Goal: Task Accomplishment & Management: Use online tool/utility

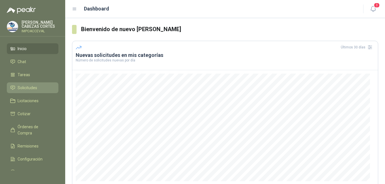
click at [24, 88] on span "Solicitudes" at bounding box center [28, 88] width 20 height 6
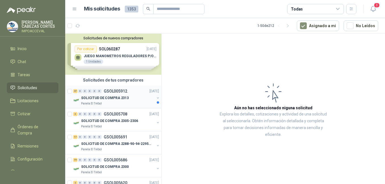
click at [110, 96] on p "SOLICITUD DE COMPRA 2313" at bounding box center [105, 98] width 48 height 5
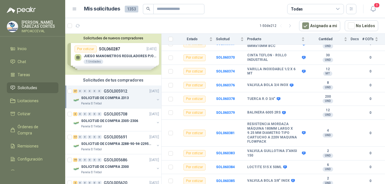
scroll to position [597, 0]
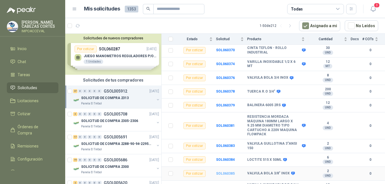
click at [222, 172] on b "SOL060385" at bounding box center [225, 174] width 19 height 4
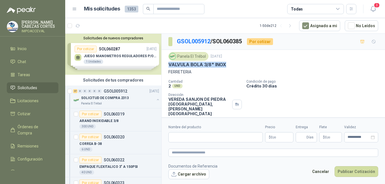
drag, startPoint x: 167, startPoint y: 64, endPoint x: 229, endPoint y: 66, distance: 61.6
click at [229, 66] on div "Panela El Trébol [DATE] VALVULA BOLA 3/8" INOX FERRETERIA Cantidad 2 UND  Cond…" at bounding box center [274, 84] width 224 height 69
drag, startPoint x: 229, startPoint y: 66, endPoint x: 215, endPoint y: 65, distance: 14.2
copy p "VALVULA BOLA 3/8" INOX"
click at [174, 140] on input "Nombre del producto" at bounding box center [215, 137] width 94 height 10
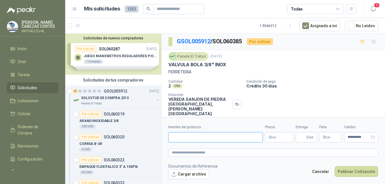
paste input "**********"
type input "**********"
click at [279, 137] on p "$ 0 ,00" at bounding box center [279, 137] width 28 height 10
click at [205, 80] on p "Cantidad" at bounding box center [204, 82] width 73 height 4
click at [106, 101] on p "SOLICITUD DE COMPRA 2313" at bounding box center [105, 98] width 48 height 5
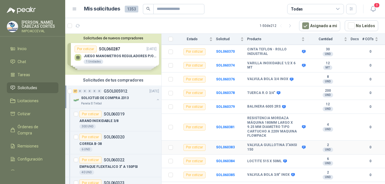
scroll to position [597, 0]
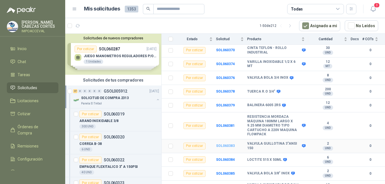
click at [219, 144] on b "SOL060383" at bounding box center [225, 146] width 19 height 4
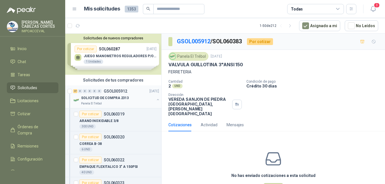
click at [112, 97] on p "SOLICITUD DE COMPRA 2313" at bounding box center [105, 98] width 48 height 5
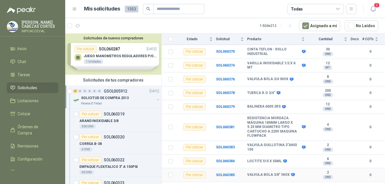
scroll to position [597, 0]
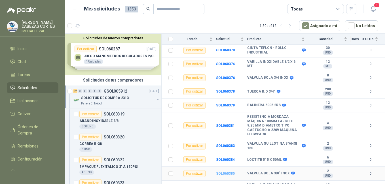
click at [224, 172] on b "SOL060385" at bounding box center [225, 174] width 19 height 4
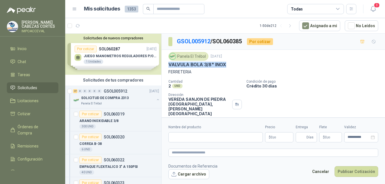
drag, startPoint x: 168, startPoint y: 64, endPoint x: 232, endPoint y: 66, distance: 63.3
click at [232, 66] on div "VALVULA BOLA 3/8" INOX" at bounding box center [273, 65] width 210 height 6
drag, startPoint x: 232, startPoint y: 66, endPoint x: 220, endPoint y: 64, distance: 12.3
copy p "VALVULA BOLA 3/8" INOX"
click at [185, 134] on input "Nombre del producto" at bounding box center [215, 137] width 94 height 10
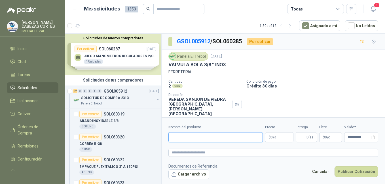
paste input "**********"
type input "**********"
click at [272, 137] on span "0 ,00" at bounding box center [273, 137] width 5 height 3
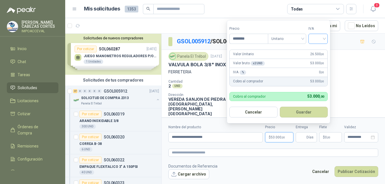
type input "********"
click at [321, 41] on input "search" at bounding box center [318, 38] width 12 height 9
click at [317, 50] on div "19%" at bounding box center [319, 50] width 10 height 6
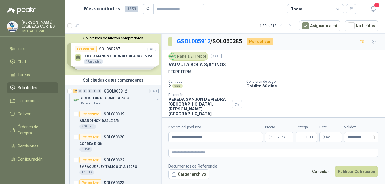
click at [359, 93] on div "Cantidad 2 UND  Condición de pago Crédito 30 días Dirección VEREDA SANJON DE […" at bounding box center [273, 98] width 210 height 37
click at [277, 136] on span "63.070 ,00" at bounding box center [278, 137] width 14 height 3
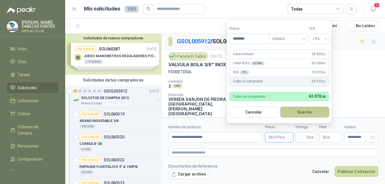
click at [305, 111] on button "Guardar" at bounding box center [305, 112] width 49 height 11
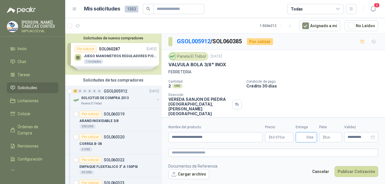
click at [305, 138] on input "Entrega" at bounding box center [302, 138] width 6 height 10
type input "*"
click at [328, 137] on span ",00" at bounding box center [328, 137] width 3 height 3
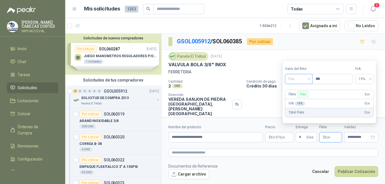
click at [294, 79] on span "Flex" at bounding box center [298, 79] width 21 height 9
click at [296, 100] on div "Incluido" at bounding box center [300, 100] width 20 height 6
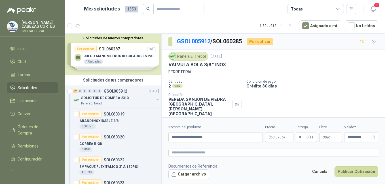
click at [298, 164] on footer "Documentos de Referencia Cargar archivo Cancelar Publicar Cotización" at bounding box center [273, 171] width 210 height 16
click at [365, 136] on input "**********" at bounding box center [359, 138] width 22 height 4
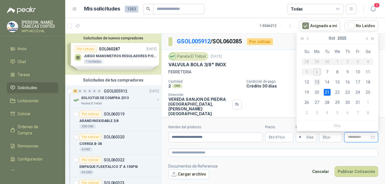
type input "**********"
click at [317, 82] on div "13" at bounding box center [317, 82] width 7 height 7
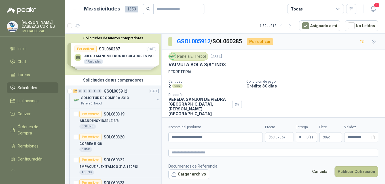
click at [353, 171] on button "Publicar Cotización" at bounding box center [357, 172] width 44 height 11
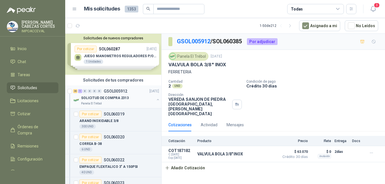
click at [92, 96] on p "SOLICITUD DE COMPRA 2313" at bounding box center [105, 98] width 48 height 5
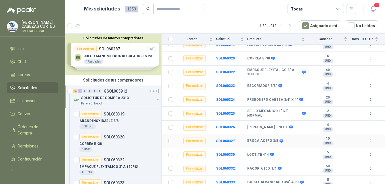
scroll to position [85, 0]
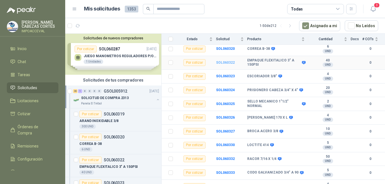
click at [222, 61] on b "SOL060322" at bounding box center [225, 63] width 19 height 4
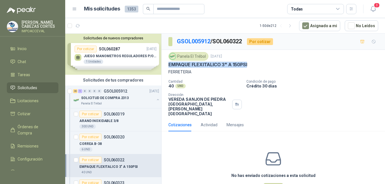
drag, startPoint x: 212, startPoint y: 62, endPoint x: 253, endPoint y: 64, distance: 41.2
click at [253, 64] on div "Panela El Trébol [DATE] EMPAQUE FLEXITALICO 3" A 150PSI FERRETERIA Cantidad 40 …" at bounding box center [274, 84] width 224 height 69
drag, startPoint x: 253, startPoint y: 64, endPoint x: 236, endPoint y: 65, distance: 17.6
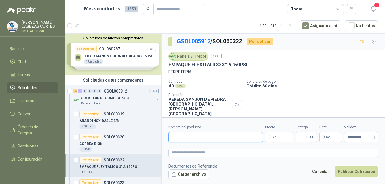
click at [178, 138] on input "Nombre del producto" at bounding box center [215, 137] width 94 height 10
paste input "**********"
type input "**********"
click at [275, 136] on span "0 ,00" at bounding box center [273, 137] width 5 height 3
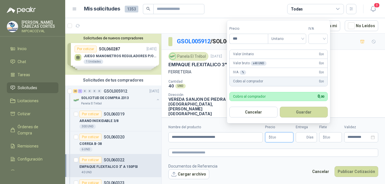
drag, startPoint x: 238, startPoint y: 39, endPoint x: 227, endPoint y: 36, distance: 11.1
click at [229, 37] on form "Precio *** Tipo Unitario IVA Valor Unitario 0 ,00 Valor bruto x 40 UND  0 ,00 …" at bounding box center [279, 72] width 104 height 104
click at [296, 39] on span "Unitario" at bounding box center [286, 39] width 31 height 9
type input "*******"
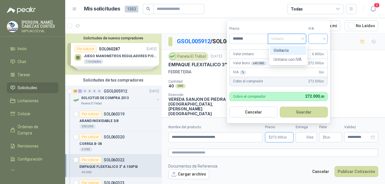
click at [322, 39] on input "search" at bounding box center [318, 38] width 12 height 9
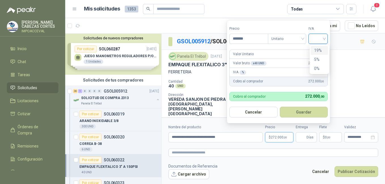
click at [319, 48] on div "19%" at bounding box center [319, 50] width 10 height 6
click at [319, 48] on form "Precio ******* Tipo Unitario IVA Valor Unitario 6.800 ,00 Valor bruto x 40 UND …" at bounding box center [279, 72] width 104 height 104
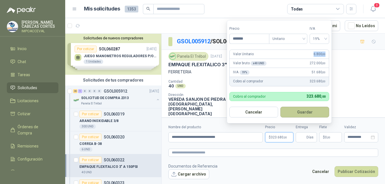
click at [307, 112] on button "Guardar" at bounding box center [305, 112] width 49 height 11
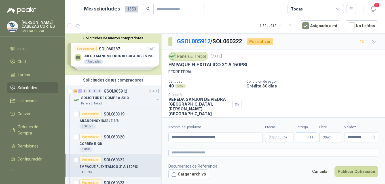
click at [306, 138] on span "Días" at bounding box center [306, 137] width 21 height 10
type input "*"
click at [328, 138] on span ",00" at bounding box center [328, 137] width 3 height 3
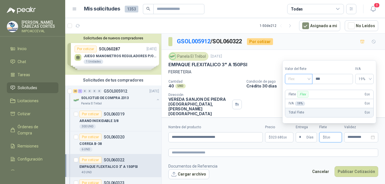
click at [297, 79] on span "Flex" at bounding box center [298, 79] width 21 height 9
click at [296, 101] on div "Incluido" at bounding box center [300, 100] width 20 height 6
click at [353, 136] on input "**********" at bounding box center [359, 138] width 22 height 4
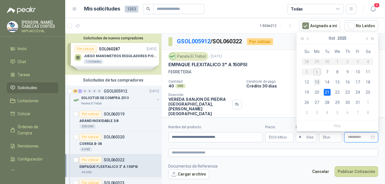
type input "**********"
click at [315, 82] on div "13" at bounding box center [317, 82] width 7 height 7
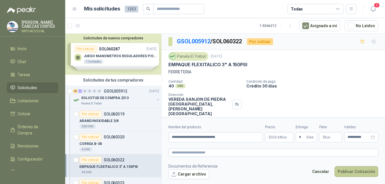
click at [364, 171] on button "Publicar Cotización" at bounding box center [357, 172] width 44 height 11
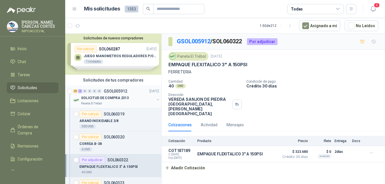
click at [102, 93] on div "45 2 0 0 0 0 GSOL005912" at bounding box center [100, 91] width 54 height 4
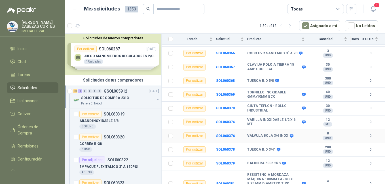
scroll to position [567, 0]
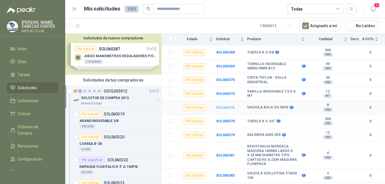
click at [224, 106] on b "SOL060376" at bounding box center [225, 108] width 19 height 4
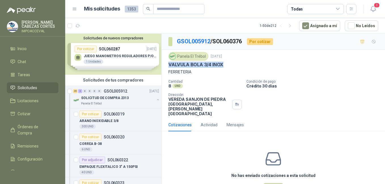
drag, startPoint x: 167, startPoint y: 63, endPoint x: 235, endPoint y: 63, distance: 68.4
click at [235, 63] on div "Panela El Trébol [DATE] VALVULA BOLA 3/4 INOX FERRETERIA Cantidad 8 UND  Condi…" at bounding box center [274, 84] width 224 height 69
drag, startPoint x: 235, startPoint y: 63, endPoint x: 210, endPoint y: 64, distance: 24.7
copy p "VALVULA BOLA 3/4 INOX"
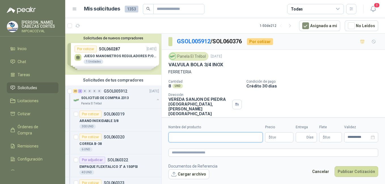
click at [179, 139] on input "Nombre del producto" at bounding box center [215, 137] width 94 height 10
paste input "**********"
type input "**********"
click at [277, 139] on p "$ 0 ,00" at bounding box center [279, 137] width 28 height 10
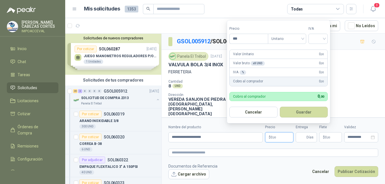
drag, startPoint x: 245, startPoint y: 39, endPoint x: 219, endPoint y: 33, distance: 26.1
click at [221, 33] on body "[PERSON_NAME] IMPOACCEVAL Inicio Chat Tareas Solicitudes Licitaciones Cotizar Ó…" at bounding box center [192, 92] width 385 height 184
type input "********"
click at [315, 38] on input "search" at bounding box center [318, 38] width 12 height 9
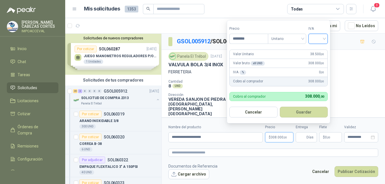
click at [318, 39] on input "search" at bounding box center [318, 38] width 12 height 9
click at [320, 49] on div "19%" at bounding box center [319, 50] width 10 height 6
click at [306, 113] on button "Guardar" at bounding box center [305, 112] width 49 height 11
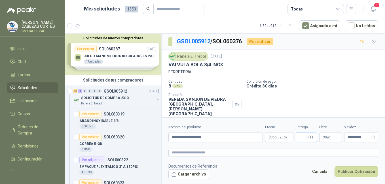
click at [307, 136] on span "Días" at bounding box center [310, 138] width 7 height 10
type input "*"
click at [336, 137] on p "$ 0 ,00" at bounding box center [330, 137] width 23 height 10
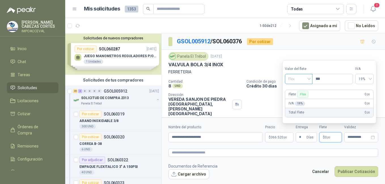
click at [302, 81] on span "Flex" at bounding box center [298, 79] width 21 height 9
click at [298, 100] on div "Incluido" at bounding box center [300, 100] width 20 height 6
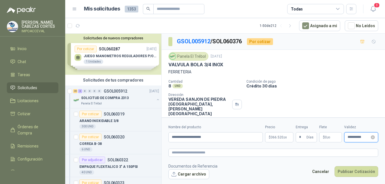
click at [362, 137] on input "**********" at bounding box center [359, 138] width 22 height 4
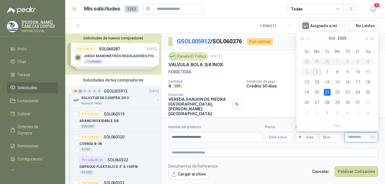
type input "**********"
click at [317, 82] on div "13" at bounding box center [317, 82] width 7 height 7
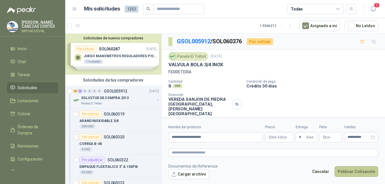
click at [359, 170] on button "Publicar Cotización" at bounding box center [357, 172] width 44 height 11
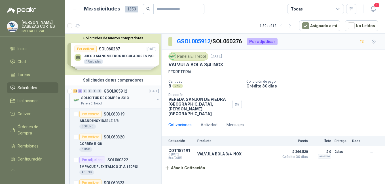
click at [100, 97] on p "SOLICITUD DE COMPRA 2313" at bounding box center [105, 98] width 48 height 5
